Goal: Task Accomplishment & Management: Use online tool/utility

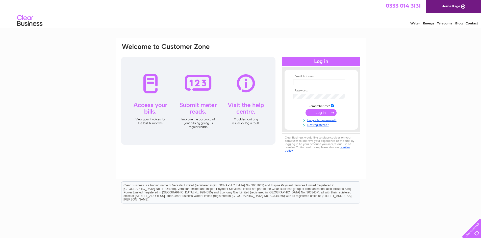
type input "lewis@kmsbespoke.com"
click at [313, 111] on input "submit" at bounding box center [320, 112] width 31 height 7
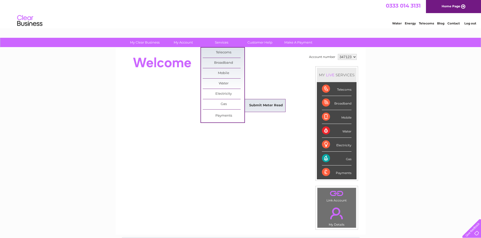
click at [262, 102] on link "Submit Meter Read" at bounding box center [266, 106] width 42 height 10
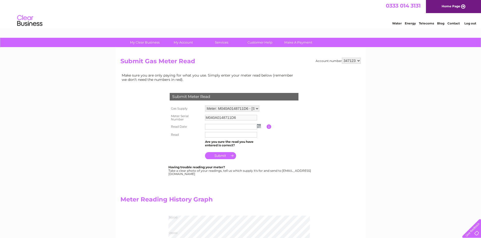
click at [219, 133] on input "text" at bounding box center [231, 135] width 52 height 6
click at [220, 126] on input "text" at bounding box center [231, 127] width 52 height 6
click at [217, 129] on input "text" at bounding box center [231, 127] width 52 height 6
click at [261, 125] on td at bounding box center [235, 127] width 63 height 8
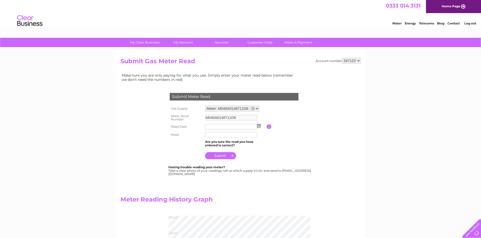
click at [259, 126] on img at bounding box center [259, 126] width 4 height 4
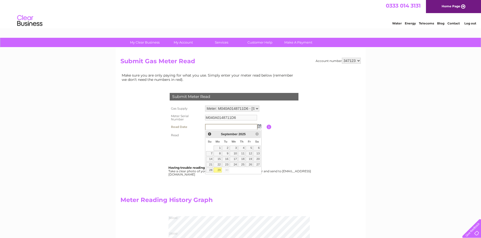
click at [220, 171] on link "29" at bounding box center [217, 170] width 8 height 5
type input "2025/09/29"
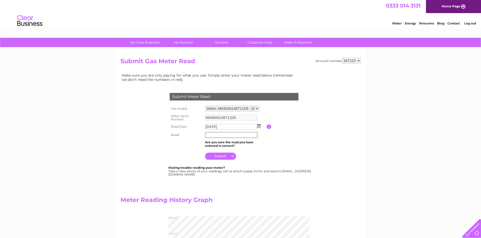
click at [220, 135] on input "text" at bounding box center [231, 135] width 52 height 6
click at [226, 137] on input "024448" at bounding box center [231, 135] width 52 height 6
type input "024959"
click at [215, 158] on input "submit" at bounding box center [220, 155] width 31 height 7
